Goal: Task Accomplishment & Management: Use online tool/utility

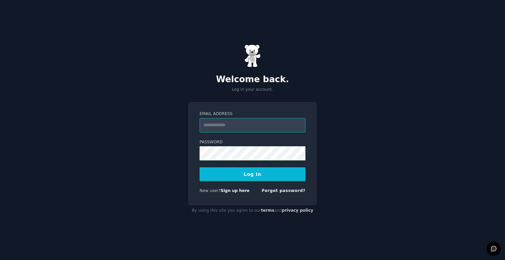
click at [267, 131] on input "Email Address" at bounding box center [253, 125] width 106 height 14
click at [341, 87] on div "Welcome back. Log in your account. Email Address Password Log In New user? Sign…" at bounding box center [252, 130] width 505 height 260
click at [235, 189] on link "Sign up here" at bounding box center [235, 190] width 29 height 5
click at [249, 126] on input "Email Address" at bounding box center [253, 125] width 106 height 14
click at [255, 126] on input "Email Address" at bounding box center [253, 125] width 106 height 14
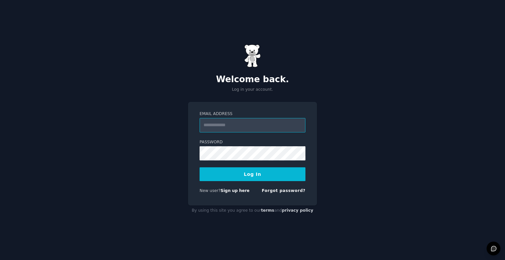
click at [226, 121] on input "Email Address" at bounding box center [253, 125] width 106 height 14
type input "**********"
click at [254, 175] on button "Log In" at bounding box center [253, 174] width 106 height 14
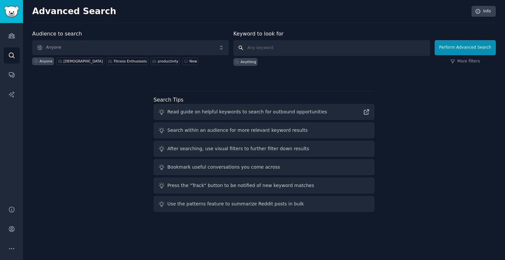
click at [328, 50] on input "text" at bounding box center [332, 48] width 197 height 16
type input "lawyer"
click button "Perform Advanced Search" at bounding box center [465, 47] width 61 height 15
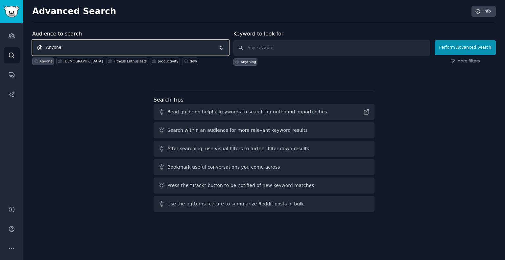
click at [128, 47] on span "Anyone" at bounding box center [130, 47] width 197 height 15
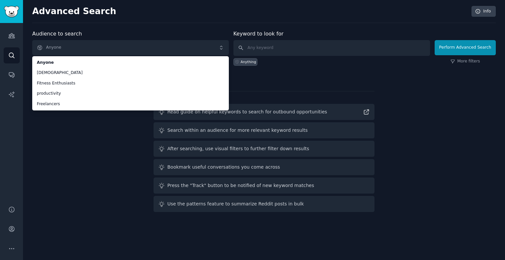
click at [55, 113] on div "Audience to search Anyone Anyone [DEMOGRAPHIC_DATA] Fitness Enthusiasts product…" at bounding box center [264, 122] width 464 height 185
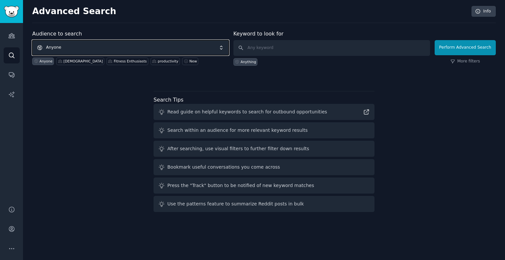
click at [133, 50] on span "Anyone" at bounding box center [130, 47] width 197 height 15
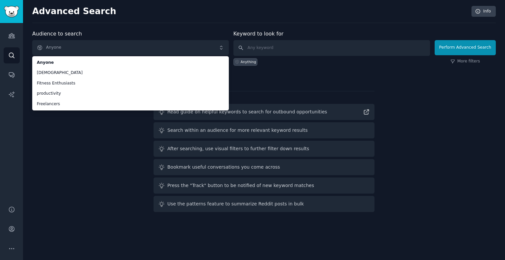
click at [90, 162] on div "Audience to search Anyone Anyone [DEMOGRAPHIC_DATA] Fitness Enthusiasts product…" at bounding box center [264, 122] width 464 height 185
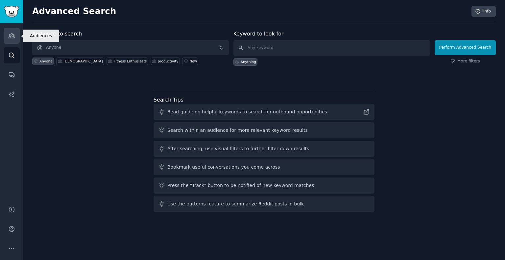
click at [14, 37] on icon "Sidebar" at bounding box center [11, 35] width 7 height 7
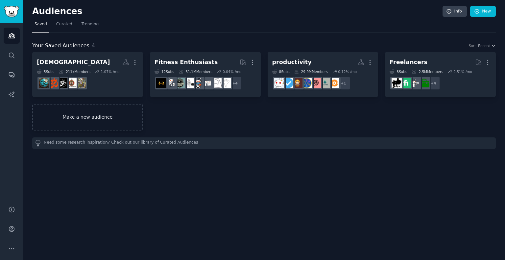
click at [101, 108] on link "Make a new audience" at bounding box center [87, 117] width 111 height 27
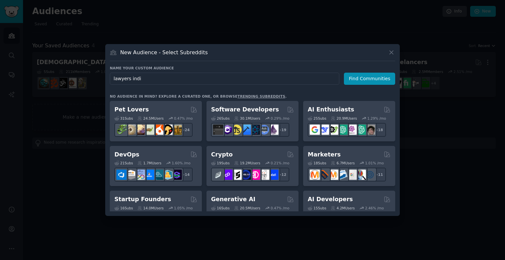
type input "lawyers [GEOGRAPHIC_DATA]"
click button "Find Communities" at bounding box center [369, 79] width 51 height 12
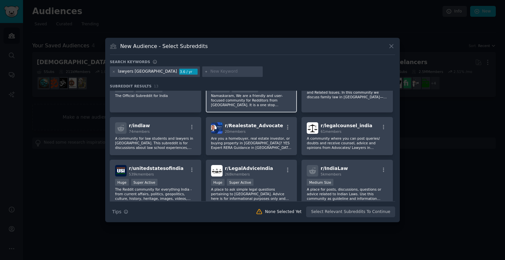
scroll to position [28, 0]
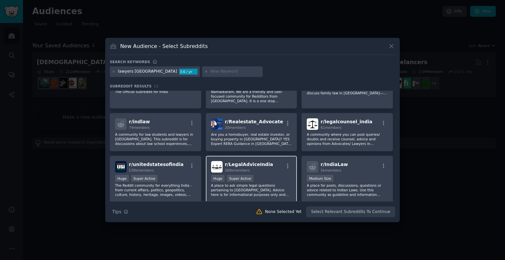
click at [261, 169] on div "268k members" at bounding box center [249, 170] width 48 height 5
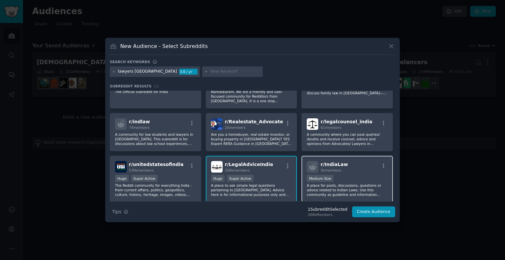
click at [363, 171] on div "r/ IndiaLaw 5k members" at bounding box center [347, 167] width 81 height 12
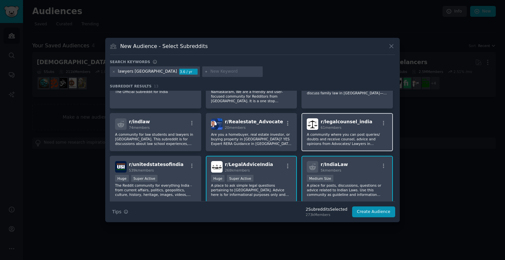
click at [363, 144] on p "A community where you can post queries/ doubts and receive counsel, advice and …" at bounding box center [347, 139] width 81 height 14
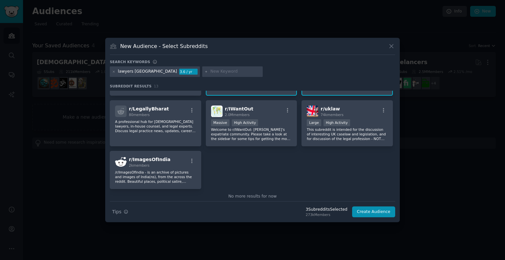
scroll to position [135, 0]
click at [160, 135] on div "r/ LegallyBharat 80 members A professional hub for [DEMOGRAPHIC_DATA] lawyers, …" at bounding box center [155, 123] width 91 height 46
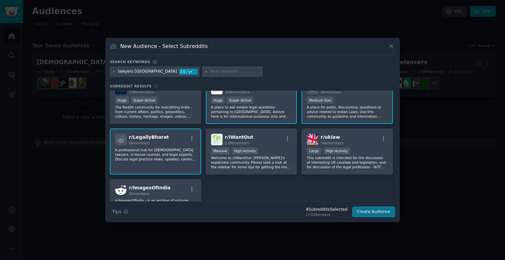
scroll to position [106, 0]
click at [373, 217] on button "Create Audience" at bounding box center [373, 212] width 43 height 11
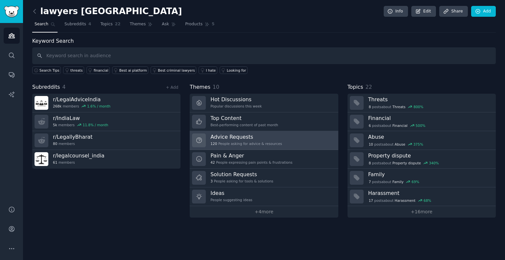
click at [240, 144] on div "120 People asking for advice & resources" at bounding box center [246, 143] width 71 height 5
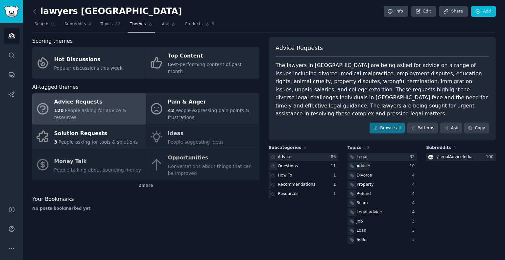
click at [293, 67] on div "The lawyers in [GEOGRAPHIC_DATA] are being asked for advice on a range of issue…" at bounding box center [382, 90] width 213 height 57
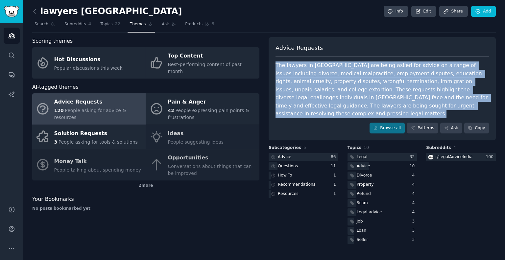
click at [293, 67] on div "The lawyers in [GEOGRAPHIC_DATA] are being asked for advice on a range of issue…" at bounding box center [382, 90] width 213 height 57
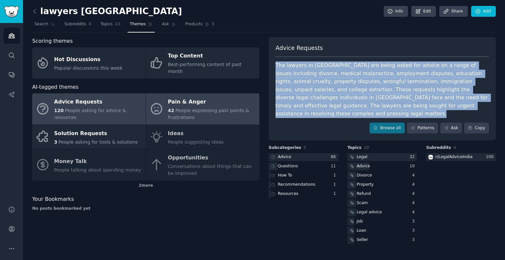
click at [168, 99] on div "Pain & Anger" at bounding box center [212, 102] width 88 height 11
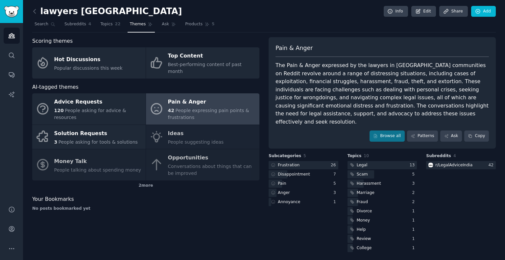
click at [297, 64] on div "The Pain & Anger expressed by the lawyers in [GEOGRAPHIC_DATA] communities on R…" at bounding box center [382, 94] width 213 height 64
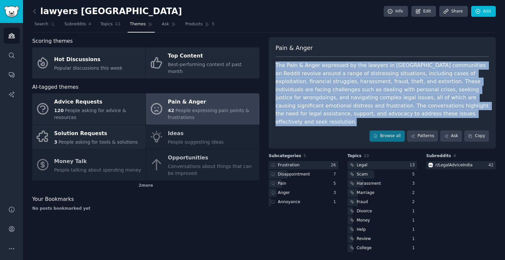
click at [297, 64] on div "The Pain & Anger expressed by the lawyers in [GEOGRAPHIC_DATA] communities on R…" at bounding box center [382, 94] width 213 height 64
click at [294, 72] on div "The Pain & Anger expressed by the lawyers in [GEOGRAPHIC_DATA] communities on R…" at bounding box center [382, 94] width 213 height 64
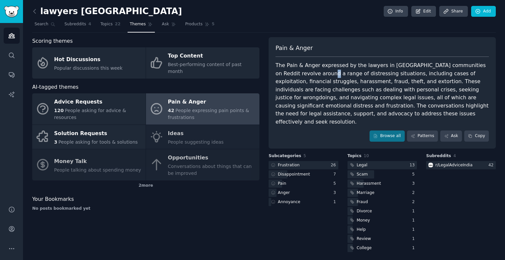
click at [294, 72] on div "The Pain & Anger expressed by the lawyers in [GEOGRAPHIC_DATA] communities on R…" at bounding box center [382, 94] width 213 height 64
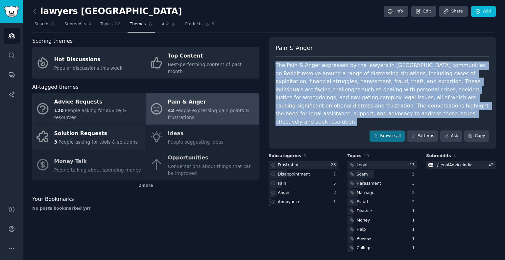
click at [294, 72] on div "The Pain & Anger expressed by the lawyers in [GEOGRAPHIC_DATA] communities on R…" at bounding box center [382, 94] width 213 height 64
click at [316, 76] on div "The Pain & Anger expressed by the lawyers in [GEOGRAPHIC_DATA] communities on R…" at bounding box center [382, 94] width 213 height 64
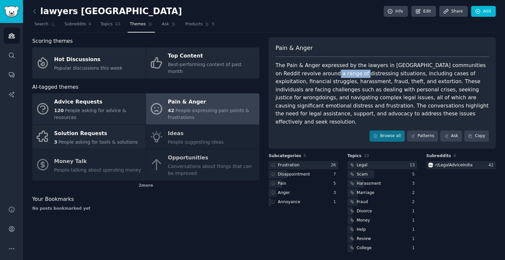
click at [316, 76] on div "The Pain & Anger expressed by the lawyers in [GEOGRAPHIC_DATA] communities on R…" at bounding box center [382, 94] width 213 height 64
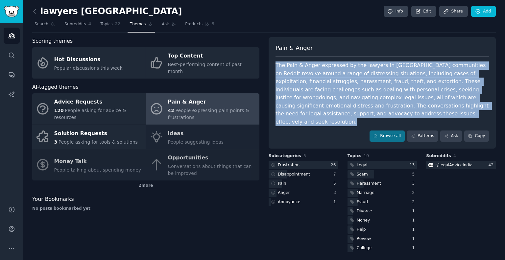
click at [316, 76] on div "The Pain & Anger expressed by the lawyers in [GEOGRAPHIC_DATA] communities on R…" at bounding box center [382, 94] width 213 height 64
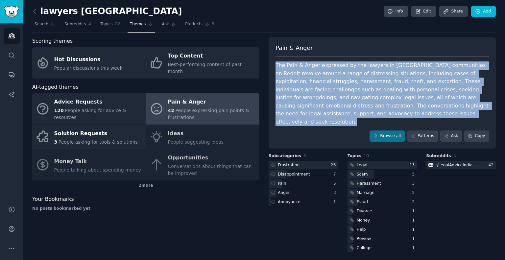
click at [316, 76] on div "The Pain & Anger expressed by the lawyers in [GEOGRAPHIC_DATA] communities on R…" at bounding box center [382, 94] width 213 height 64
click at [305, 82] on div "The Pain & Anger expressed by the lawyers in [GEOGRAPHIC_DATA] communities on R…" at bounding box center [382, 94] width 213 height 64
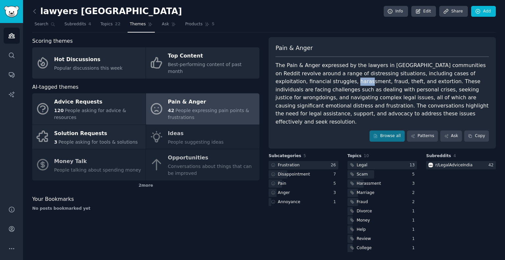
click at [305, 82] on div "The Pain & Anger expressed by the lawyers in [GEOGRAPHIC_DATA] communities on R…" at bounding box center [382, 94] width 213 height 64
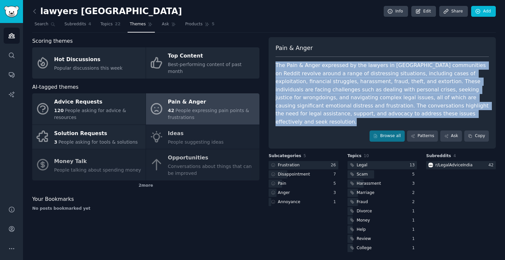
click at [305, 82] on div "The Pain & Anger expressed by the lawyers in [GEOGRAPHIC_DATA] communities on R…" at bounding box center [382, 94] width 213 height 64
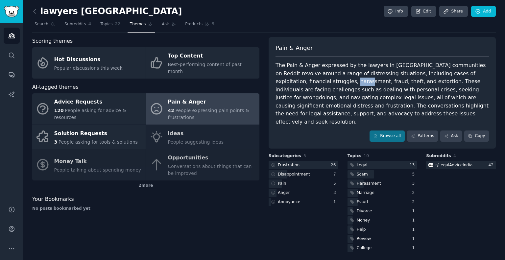
click at [305, 82] on div "The Pain & Anger expressed by the lawyers in [GEOGRAPHIC_DATA] communities on R…" at bounding box center [382, 94] width 213 height 64
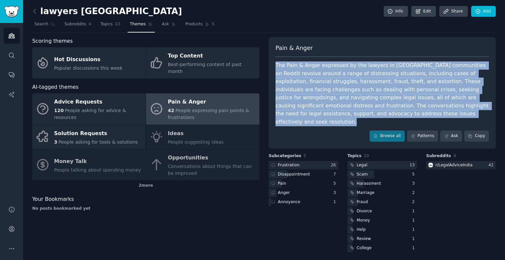
click at [305, 82] on div "The Pain & Anger expressed by the lawyers in [GEOGRAPHIC_DATA] communities on R…" at bounding box center [382, 94] width 213 height 64
click at [301, 88] on div "The Pain & Anger expressed by the lawyers in [GEOGRAPHIC_DATA] communities on R…" at bounding box center [382, 94] width 213 height 64
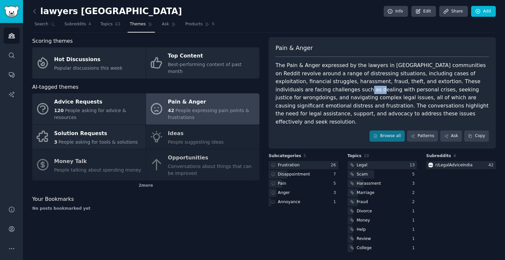
click at [301, 88] on div "The Pain & Anger expressed by the lawyers in [GEOGRAPHIC_DATA] communities on R…" at bounding box center [382, 94] width 213 height 64
click at [325, 88] on div "The Pain & Anger expressed by the lawyers in [GEOGRAPHIC_DATA] communities on R…" at bounding box center [382, 94] width 213 height 64
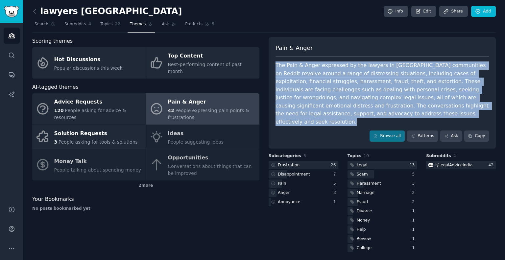
click at [325, 88] on div "The Pain & Anger expressed by the lawyers in [GEOGRAPHIC_DATA] communities on R…" at bounding box center [382, 94] width 213 height 64
click at [315, 92] on div "The Pain & Anger expressed by the lawyers in [GEOGRAPHIC_DATA] communities on R…" at bounding box center [382, 94] width 213 height 64
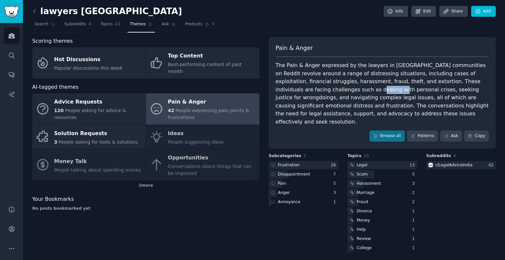
click at [315, 92] on div "The Pain & Anger expressed by the lawyers in [GEOGRAPHIC_DATA] communities on R…" at bounding box center [382, 94] width 213 height 64
click at [295, 102] on div "The Pain & Anger expressed by the lawyers in [GEOGRAPHIC_DATA] communities on R…" at bounding box center [382, 94] width 213 height 64
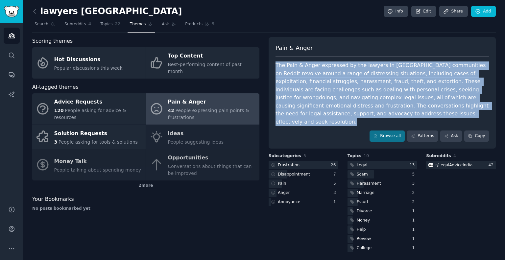
click at [295, 102] on div "The Pain & Anger expressed by the lawyers in [GEOGRAPHIC_DATA] communities on R…" at bounding box center [382, 94] width 213 height 64
click at [308, 101] on div "The Pain & Anger expressed by the lawyers in [GEOGRAPHIC_DATA] communities on R…" at bounding box center [382, 94] width 213 height 64
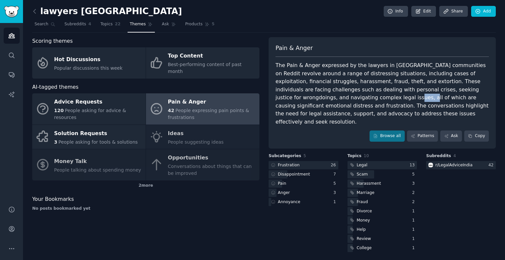
click at [308, 101] on div "The Pain & Anger expressed by the lawyers in [GEOGRAPHIC_DATA] communities on R…" at bounding box center [382, 94] width 213 height 64
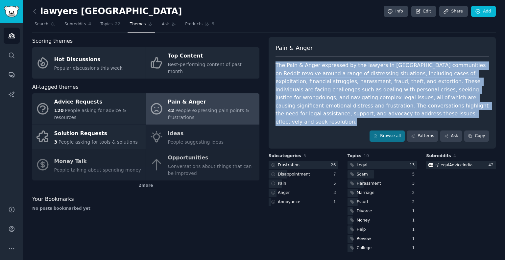
click at [308, 101] on div "The Pain & Anger expressed by the lawyers in [GEOGRAPHIC_DATA] communities on R…" at bounding box center [382, 94] width 213 height 64
click at [302, 105] on div "The Pain & Anger expressed by the lawyers in [GEOGRAPHIC_DATA] communities on R…" at bounding box center [382, 94] width 213 height 64
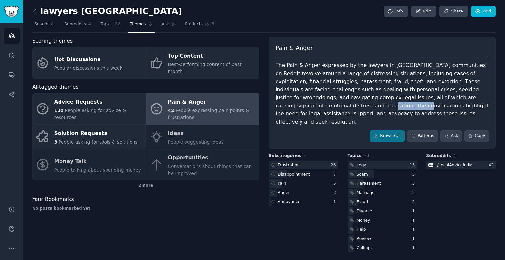
click at [302, 105] on div "The Pain & Anger expressed by the lawyers in [GEOGRAPHIC_DATA] communities on R…" at bounding box center [382, 94] width 213 height 64
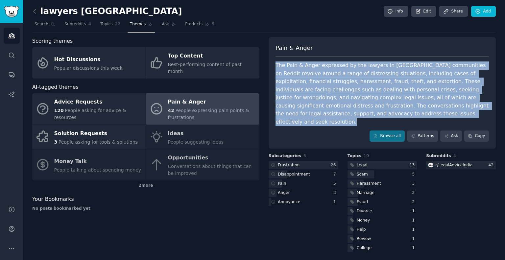
click at [302, 105] on div "The Pain & Anger expressed by the lawyers in [GEOGRAPHIC_DATA] communities on R…" at bounding box center [382, 94] width 213 height 64
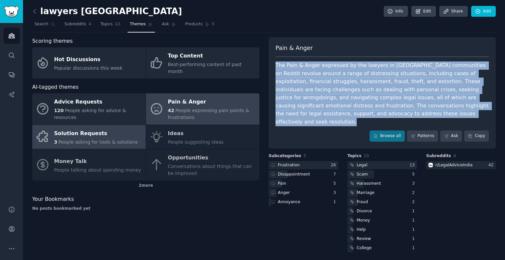
click at [124, 128] on div "Solution Requests" at bounding box center [96, 133] width 84 height 11
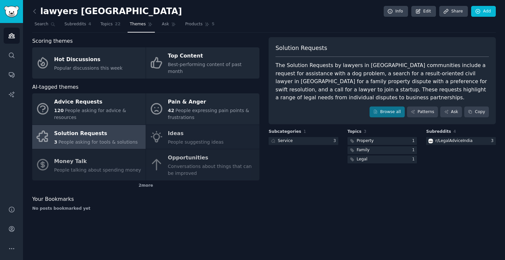
click at [184, 138] on div "Advice Requests 120 People asking for advice & resources Pain & Anger 42 People…" at bounding box center [145, 136] width 227 height 87
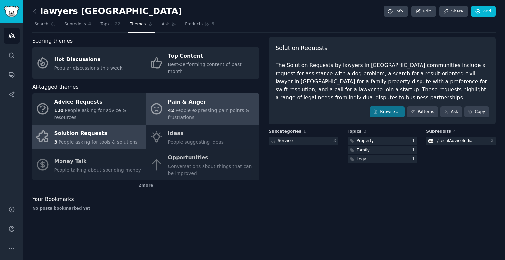
click at [197, 108] on span "People expressing pain points & frustrations" at bounding box center [208, 114] width 81 height 12
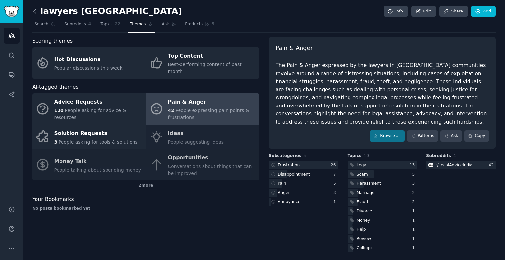
click at [34, 11] on icon at bounding box center [34, 11] width 7 height 7
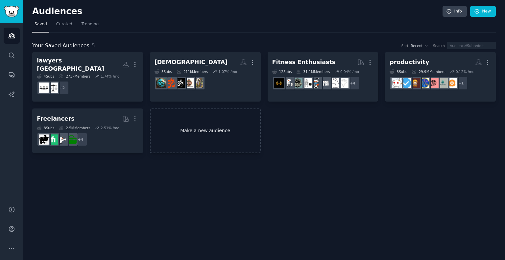
click at [225, 122] on link "Make a new audience" at bounding box center [205, 131] width 111 height 45
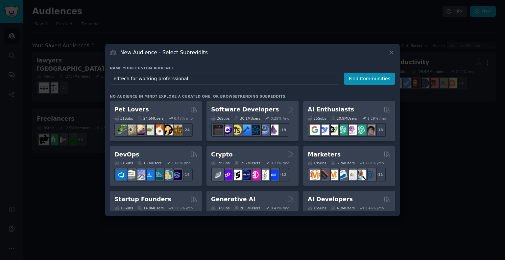
type input "edtech for working proferssionals"
click button "Find Communities" at bounding box center [369, 79] width 51 height 12
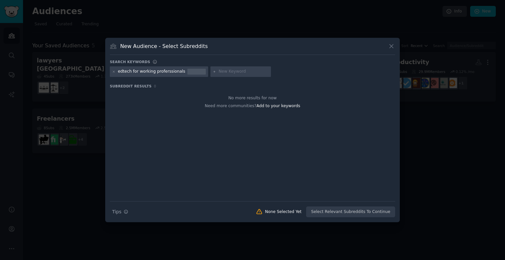
click at [143, 70] on div "edtech for working proferssionals" at bounding box center [151, 72] width 67 height 6
click at [220, 72] on input "text" at bounding box center [244, 72] width 50 height 6
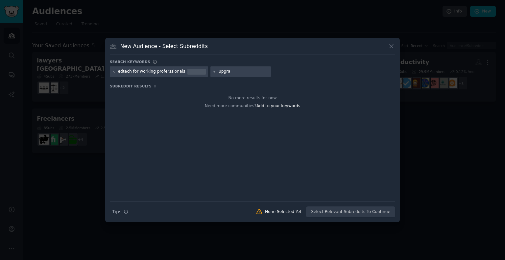
type input "upgrad"
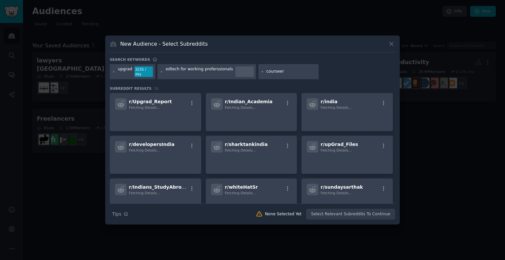
type input "courseera"
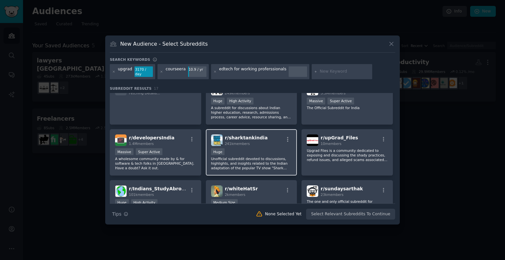
scroll to position [14, 0]
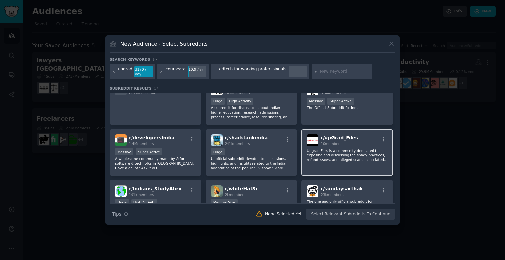
click at [313, 155] on p "Upgrad Files is a community dedicated to exposing and discussing the shady prac…" at bounding box center [347, 155] width 81 height 14
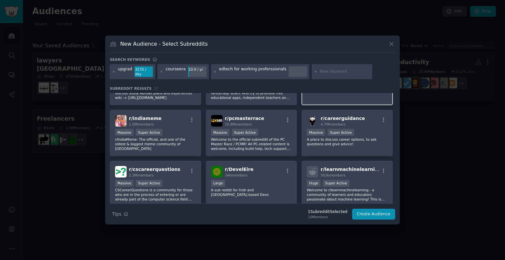
scroll to position [136, 0]
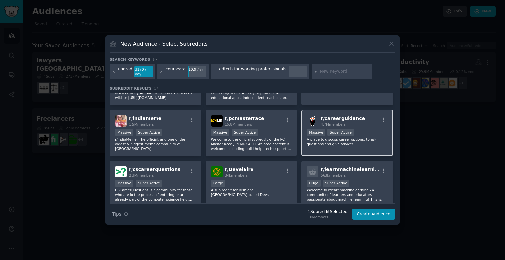
click at [354, 139] on p "A place to discuss career options, to ask questions and give advice!" at bounding box center [347, 141] width 81 height 9
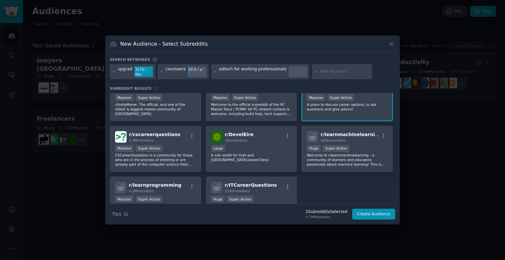
scroll to position [171, 0]
click at [175, 153] on p "CSCareerQuestions is a community for those who are in the process of entering o…" at bounding box center [155, 159] width 81 height 14
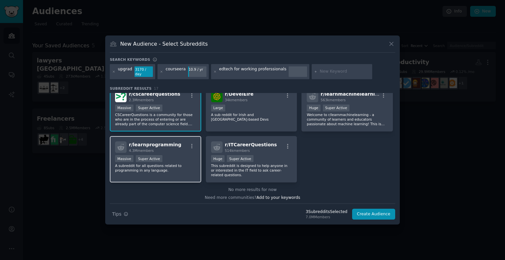
click at [174, 158] on div "Massive Super Active" at bounding box center [155, 159] width 81 height 8
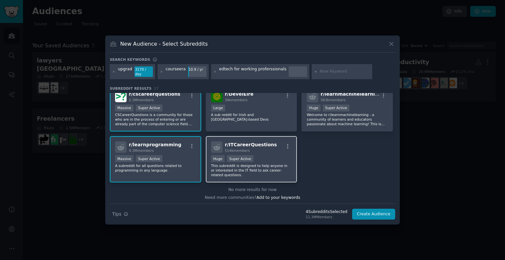
click at [230, 170] on p "This subreddit is designed to help anyone in or interested in the IT field to a…" at bounding box center [251, 170] width 81 height 14
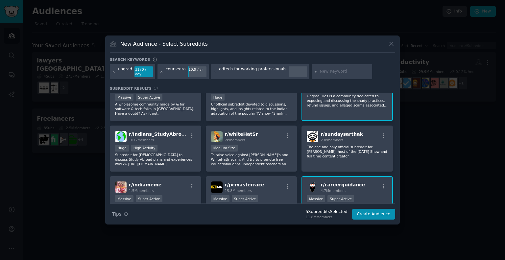
scroll to position [0, 0]
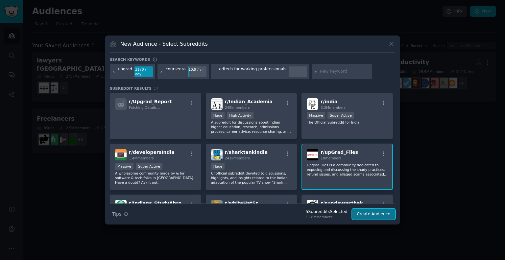
click at [378, 209] on button "Create Audience" at bounding box center [373, 214] width 43 height 11
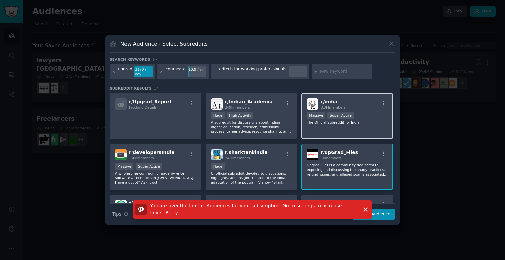
scroll to position [211, 0]
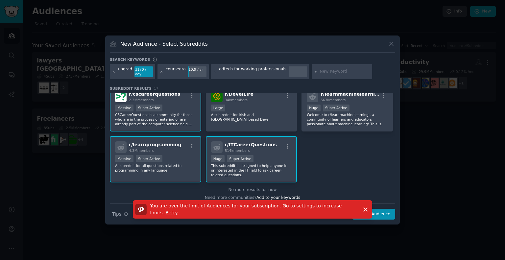
click at [185, 163] on p "A subreddit for all questions related to programming in any language." at bounding box center [155, 167] width 81 height 9
click at [386, 214] on div "You are over the limit of Audiences for your subscription. Go to settings to in…" at bounding box center [252, 212] width 295 height 24
click at [386, 212] on div "You are over the limit of Audiences for your subscription. Go to settings to in…" at bounding box center [252, 212] width 295 height 24
click at [362, 206] on icon "button" at bounding box center [365, 209] width 7 height 7
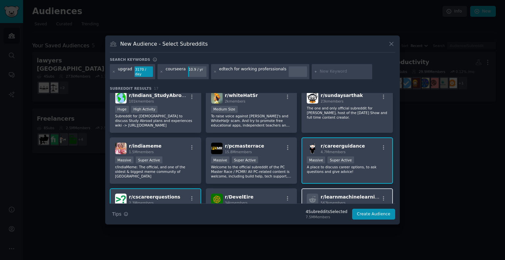
scroll to position [107, 0]
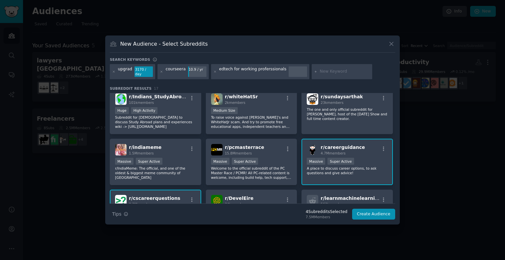
click at [374, 146] on div "r/ careerguidance 4.7M members" at bounding box center [347, 150] width 81 height 12
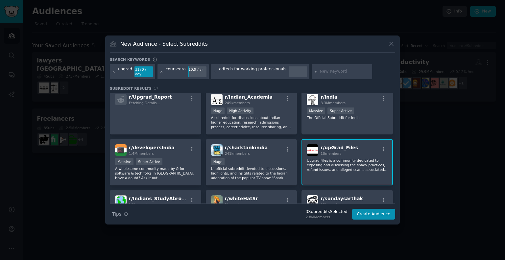
scroll to position [0, 0]
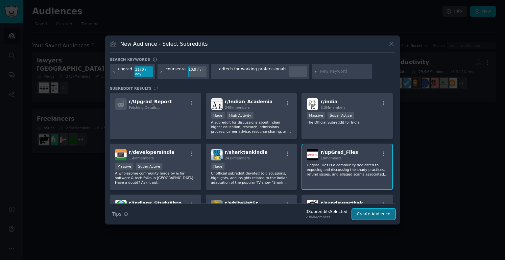
click at [393, 209] on button "Create Audience" at bounding box center [373, 214] width 43 height 11
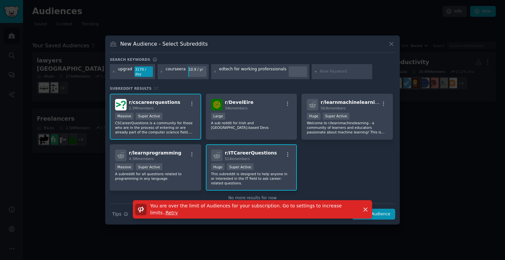
scroll to position [203, 0]
click at [180, 126] on p "CSCareerQuestions is a community for those who are in the process of entering o…" at bounding box center [155, 127] width 81 height 14
click at [388, 207] on div "You are over the limit of Audiences for your subscription. Go to settings to in…" at bounding box center [252, 212] width 295 height 24
click at [387, 209] on div "You are over the limit of Audiences for your subscription. Go to settings to in…" at bounding box center [252, 212] width 295 height 24
click at [385, 212] on div "You are over the limit of Audiences for your subscription. Go to settings to in…" at bounding box center [252, 212] width 295 height 24
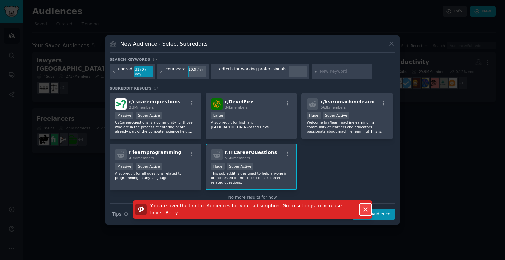
click at [367, 208] on icon "button" at bounding box center [365, 209] width 7 height 7
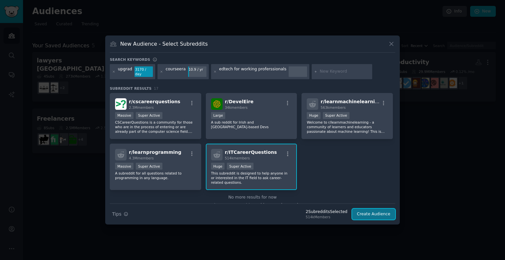
click at [369, 210] on button "Create Audience" at bounding box center [373, 214] width 43 height 11
